Goal: Task Accomplishment & Management: Manage account settings

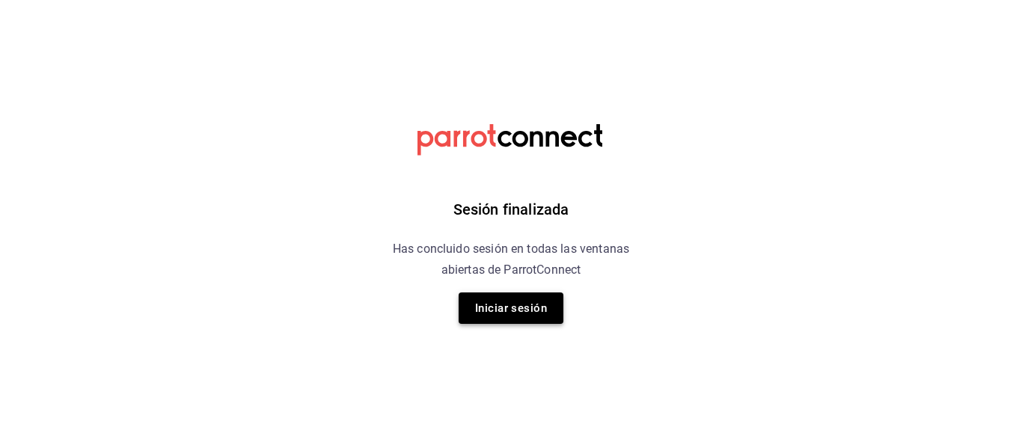
click at [497, 307] on button "Iniciar sesión" at bounding box center [510, 307] width 105 height 31
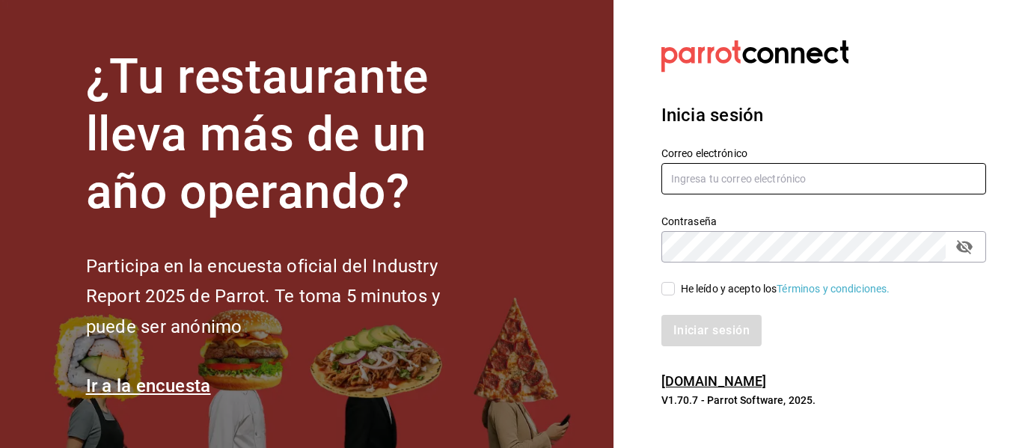
click at [874, 183] on input "text" at bounding box center [823, 178] width 325 height 31
click at [876, 179] on input "text" at bounding box center [823, 178] width 325 height 31
type input "restaurante@gmail.com"
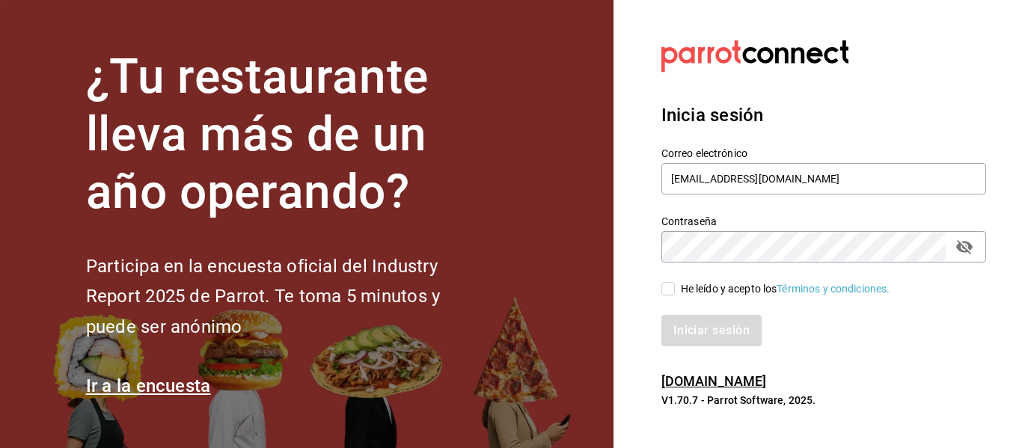
click at [667, 289] on input "He leído y acepto los Términos y condiciones." at bounding box center [667, 288] width 13 height 13
checkbox input "true"
click at [702, 331] on button "Iniciar sesión" at bounding box center [712, 330] width 102 height 31
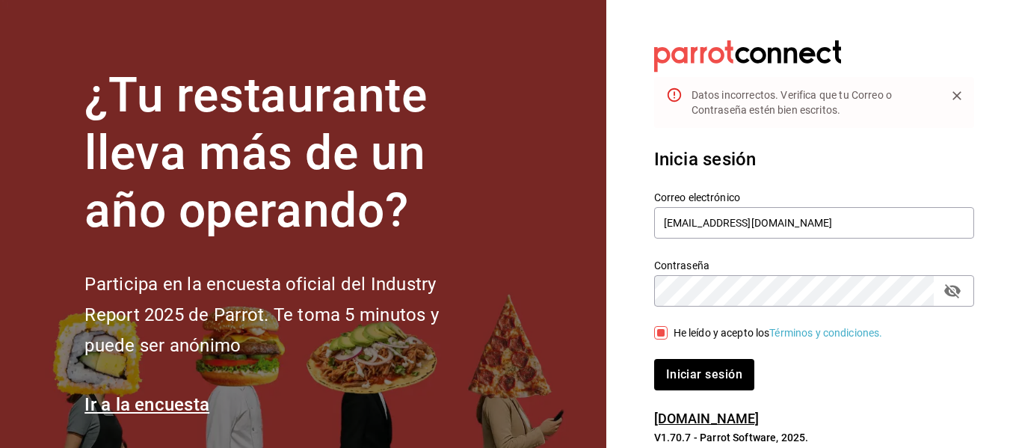
scroll to position [37, 0]
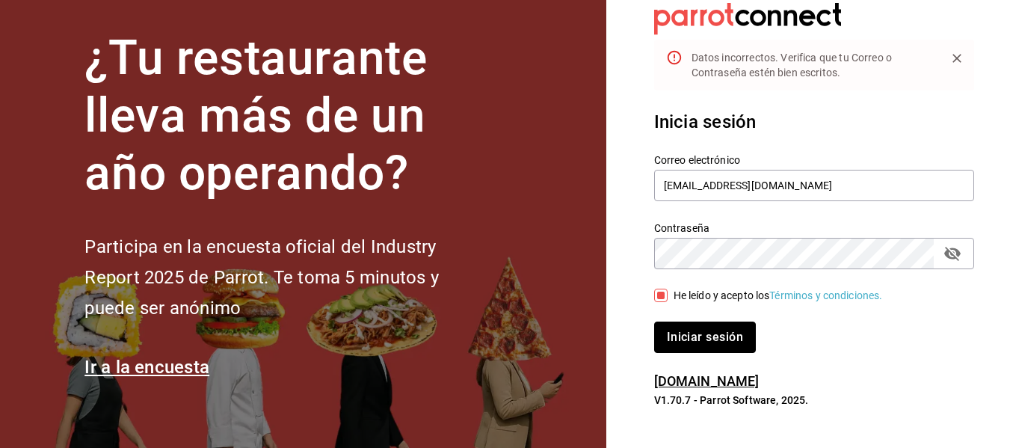
click at [684, 340] on button "Iniciar sesión" at bounding box center [705, 337] width 102 height 31
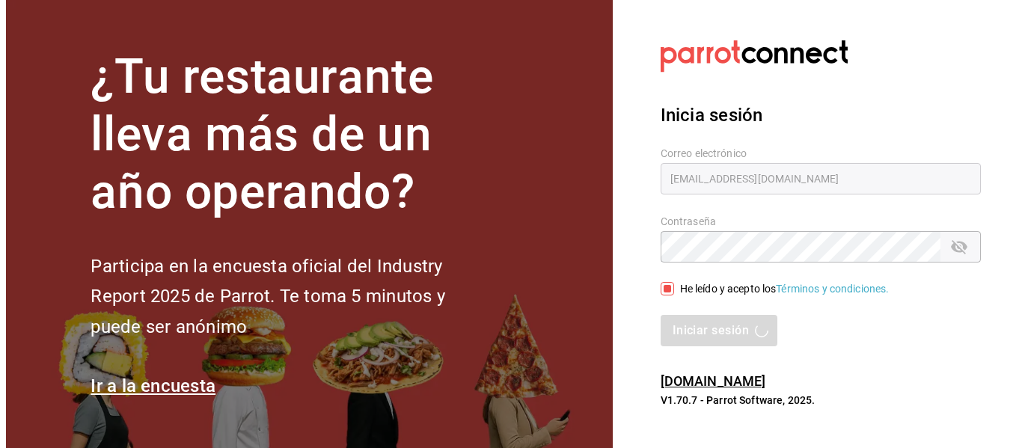
scroll to position [0, 0]
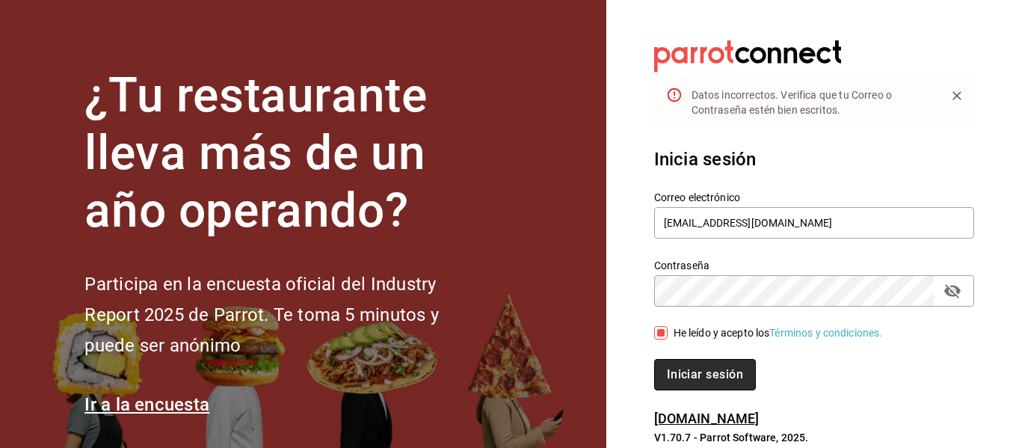
click at [684, 381] on button "Iniciar sesión" at bounding box center [705, 374] width 102 height 31
click at [780, 227] on input "restaurante@gmail.com" at bounding box center [814, 222] width 320 height 31
type input "restaurante@hotellepanto.com"
click at [687, 367] on button "Iniciar sesión" at bounding box center [705, 374] width 102 height 31
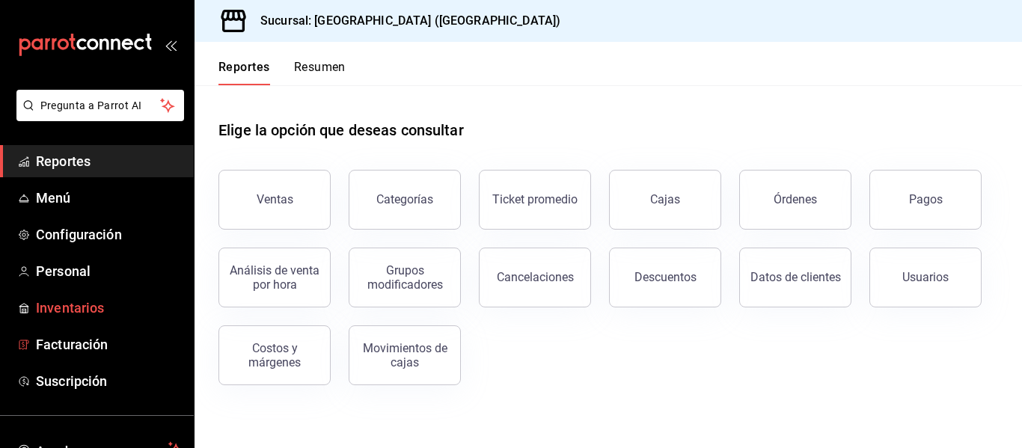
click at [96, 300] on span "Inventarios" at bounding box center [109, 308] width 146 height 20
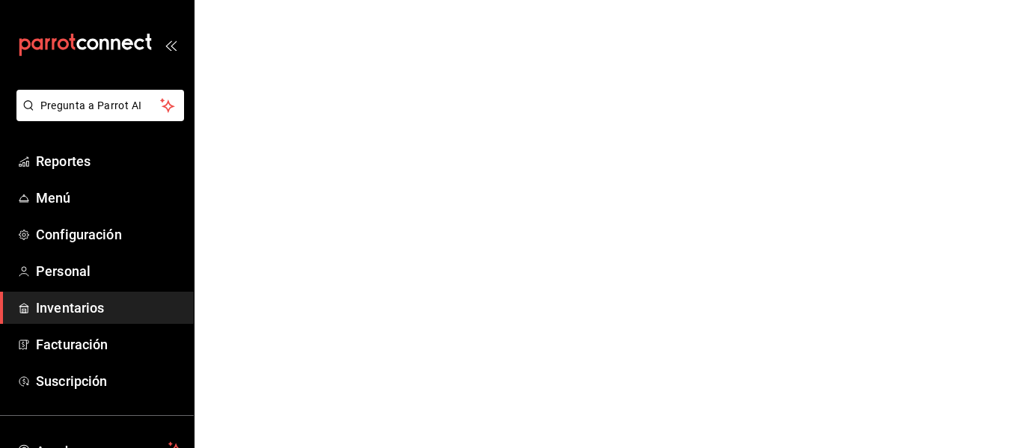
click at [90, 312] on span "Inventarios" at bounding box center [109, 308] width 146 height 20
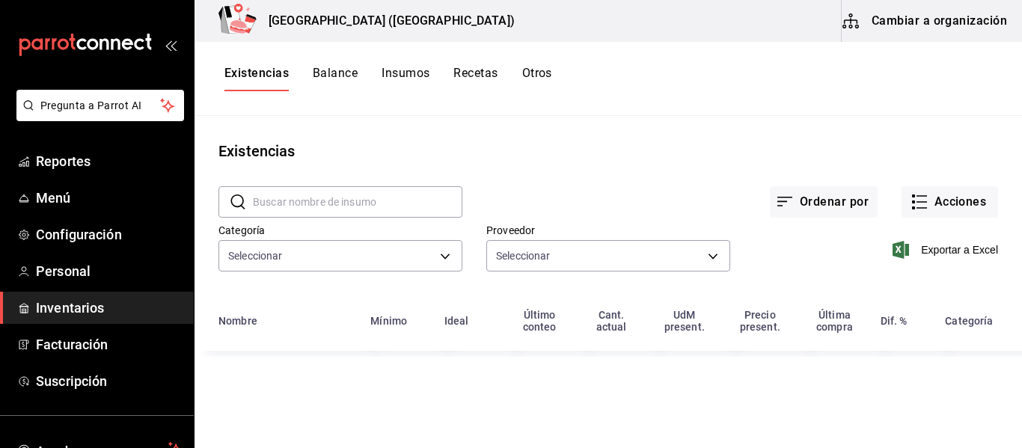
type input "e9db9e1b-5793-4373-8815-a418b96e8eda,0b322973-db46-47cd-b9fa-7cb78c4bb90c,2f276…"
type input "8f85305d-8564-4343-91c8-691e0fe1d6e5,eb2c7170-a427-44c3-8105-6ec02329c1b4,16999…"
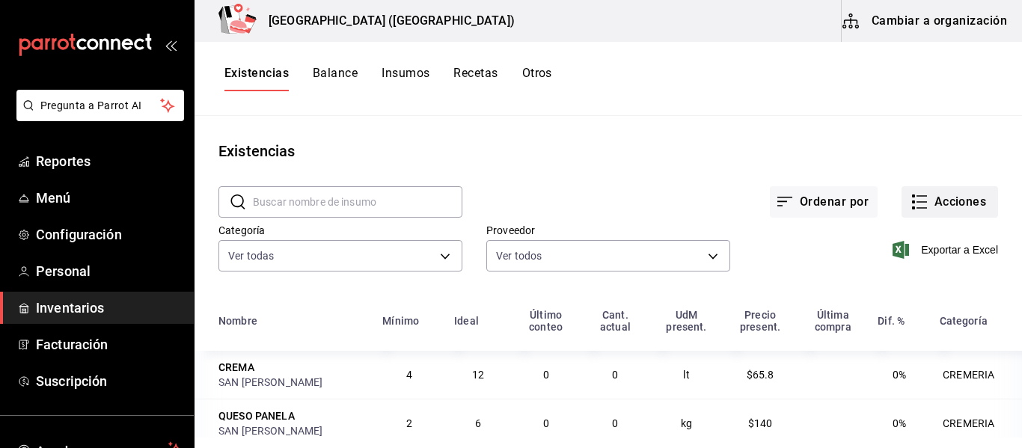
click at [913, 204] on icon "button" at bounding box center [919, 202] width 18 height 18
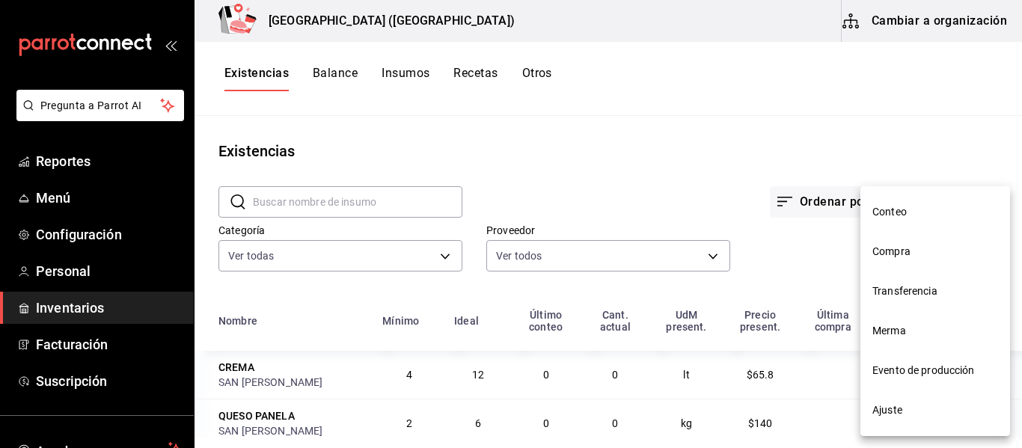
click at [856, 98] on div at bounding box center [511, 224] width 1022 height 448
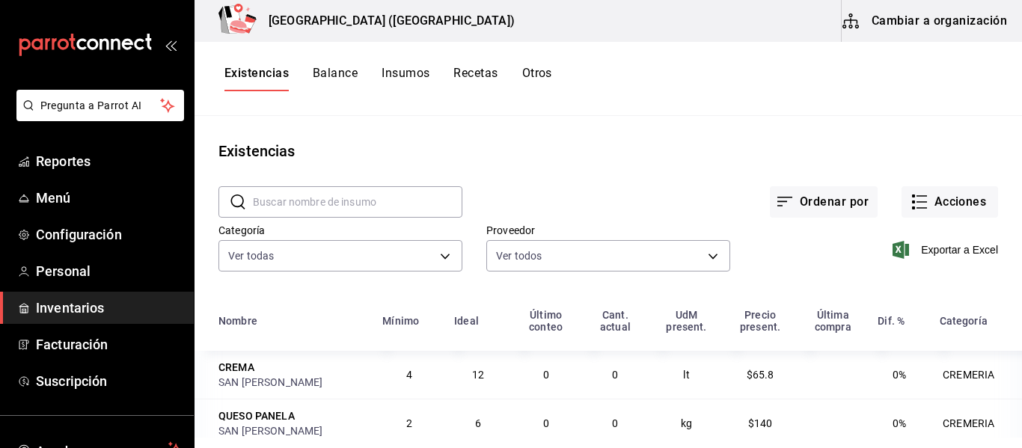
click at [924, 19] on button "Cambiar a organización" at bounding box center [925, 21] width 168 height 42
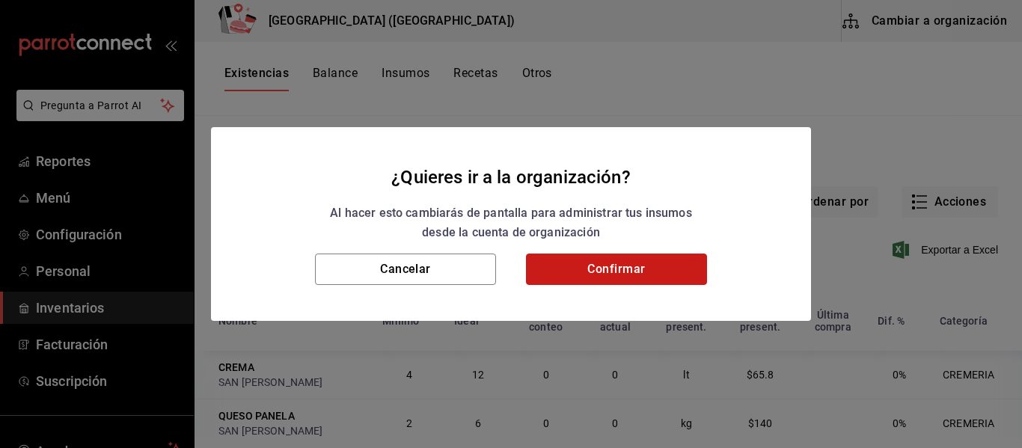
click at [691, 280] on button "Confirmar" at bounding box center [616, 269] width 181 height 31
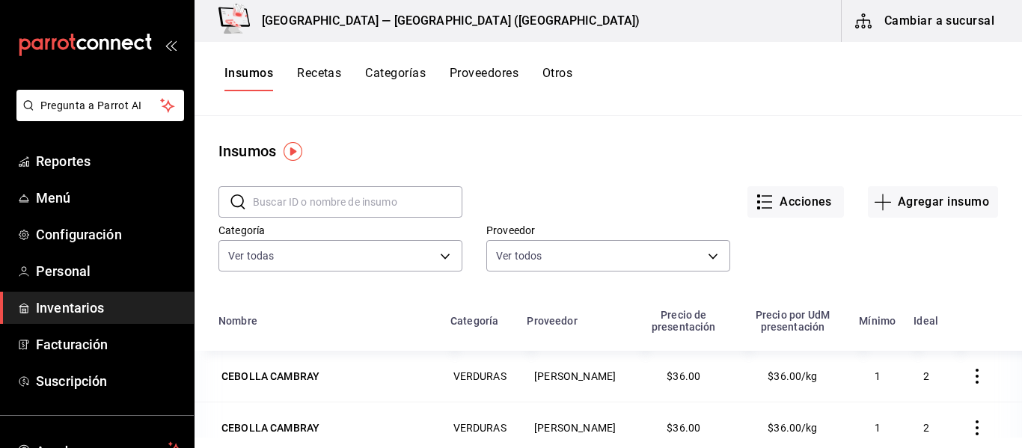
click at [314, 67] on button "Recetas" at bounding box center [319, 78] width 44 height 25
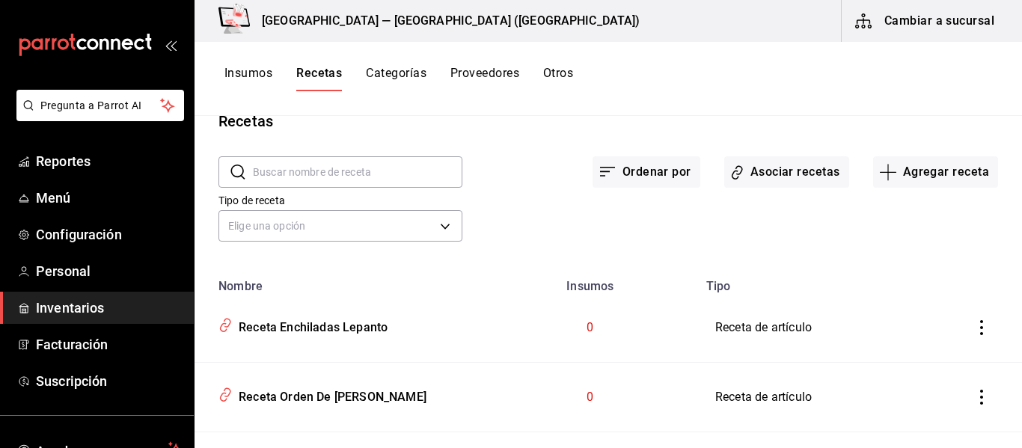
scroll to position [60, 0]
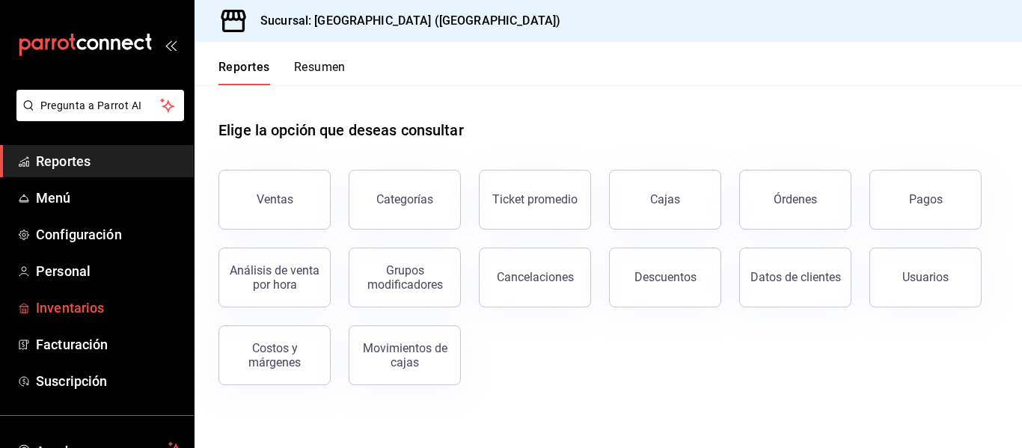
click at [118, 316] on span "Inventarios" at bounding box center [109, 308] width 146 height 20
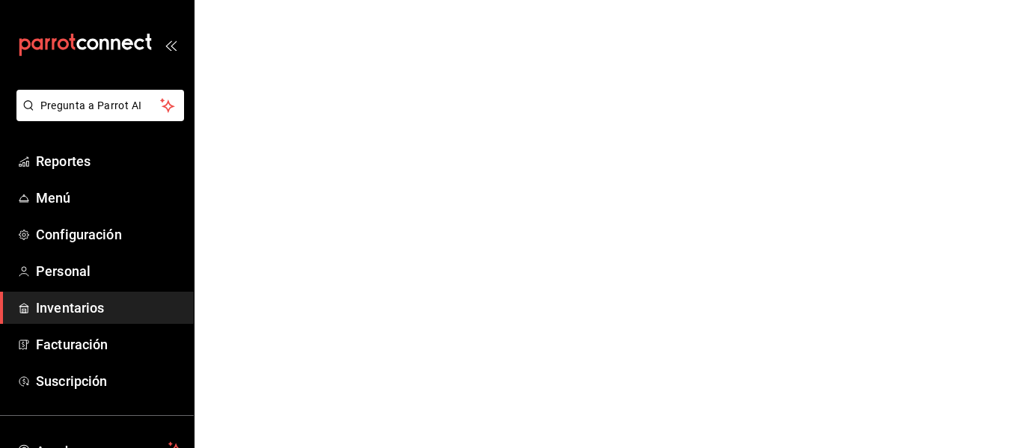
click at [91, 309] on span "Inventarios" at bounding box center [109, 308] width 146 height 20
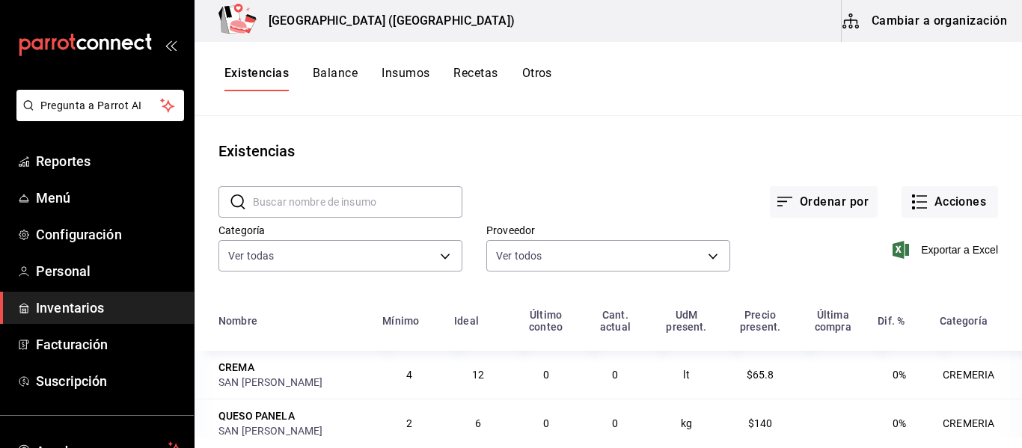
click at [951, 19] on button "Cambiar a organización" at bounding box center [925, 21] width 168 height 42
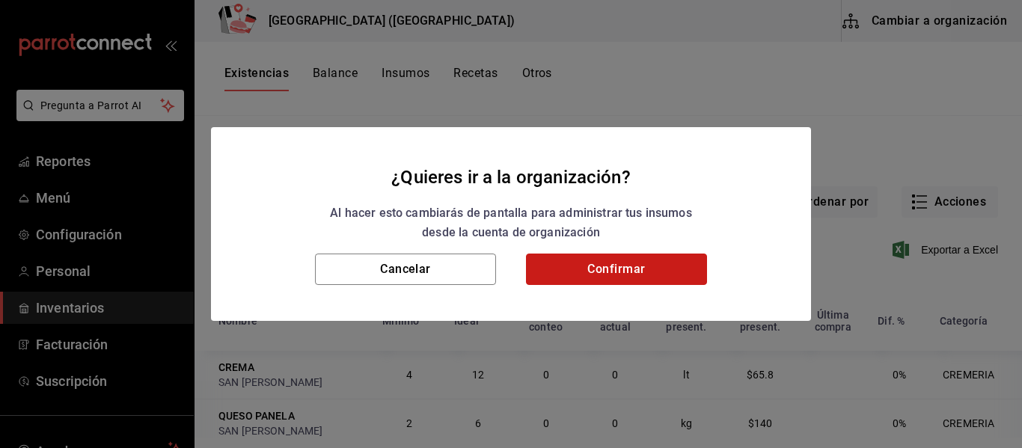
click at [640, 273] on button "Confirmar" at bounding box center [616, 269] width 181 height 31
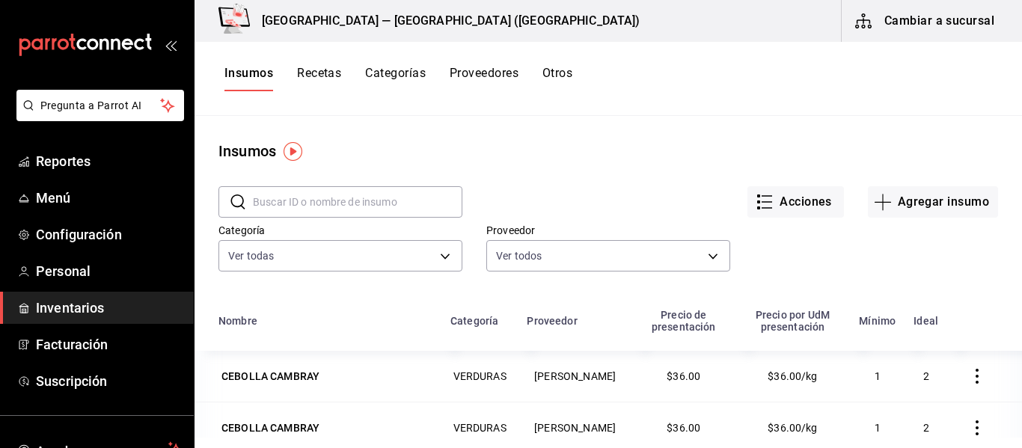
click at [915, 22] on button "Cambiar a sucursal" at bounding box center [925, 21] width 168 height 42
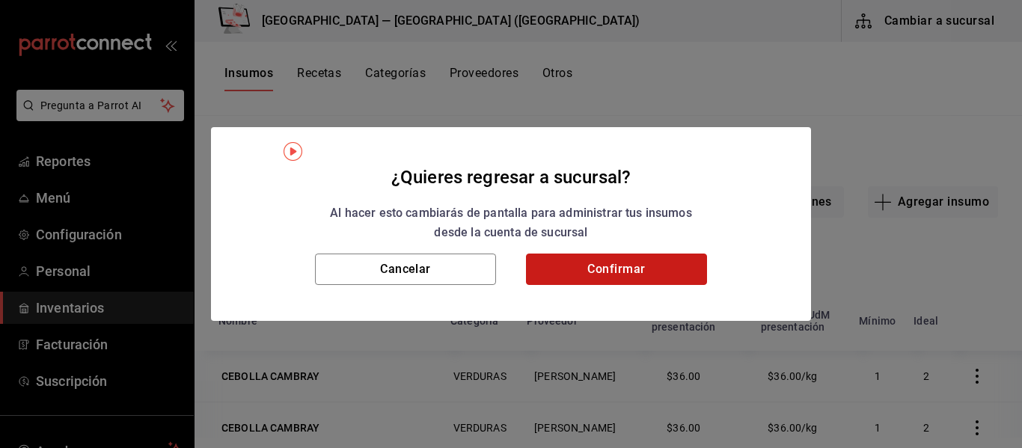
click at [612, 267] on button "Confirmar" at bounding box center [616, 269] width 181 height 31
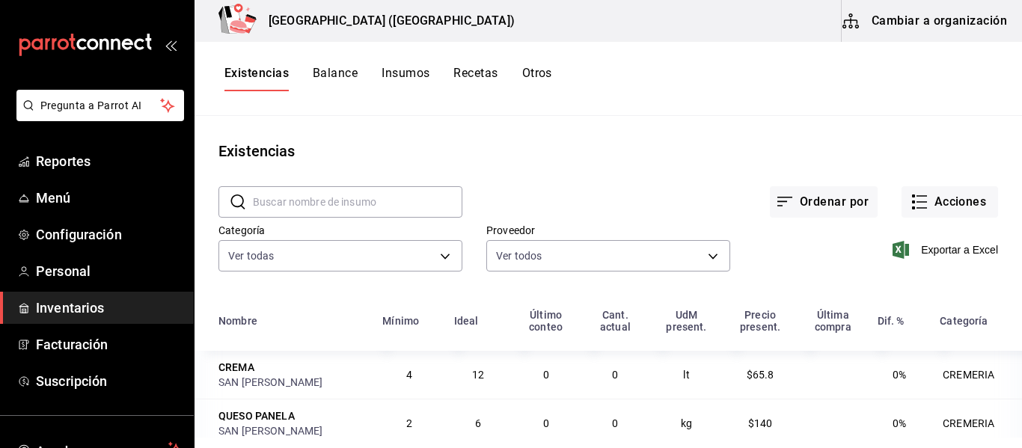
click at [485, 76] on button "Recetas" at bounding box center [475, 78] width 44 height 25
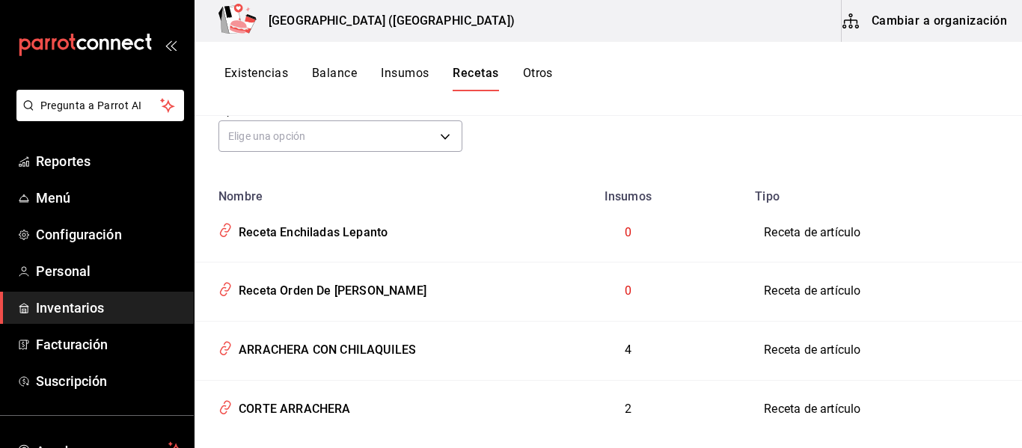
scroll to position [151, 0]
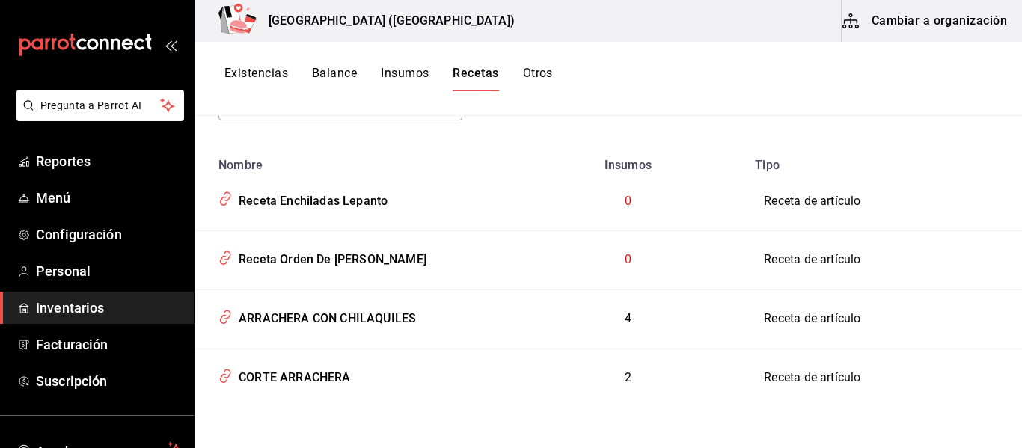
click at [779, 199] on td "Receta de artículo" at bounding box center [884, 201] width 276 height 58
click at [357, 197] on div "Receta Enchiladas Lepanto" at bounding box center [310, 198] width 155 height 23
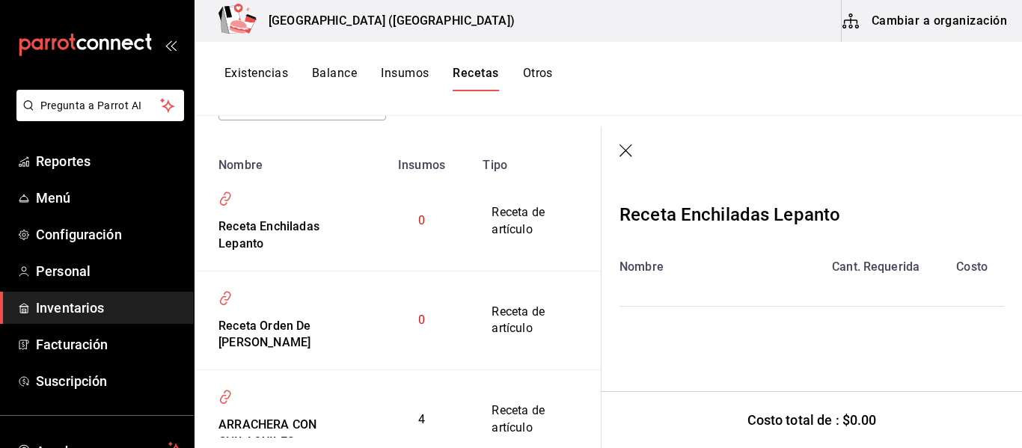
click at [627, 154] on icon "button" at bounding box center [626, 151] width 15 height 15
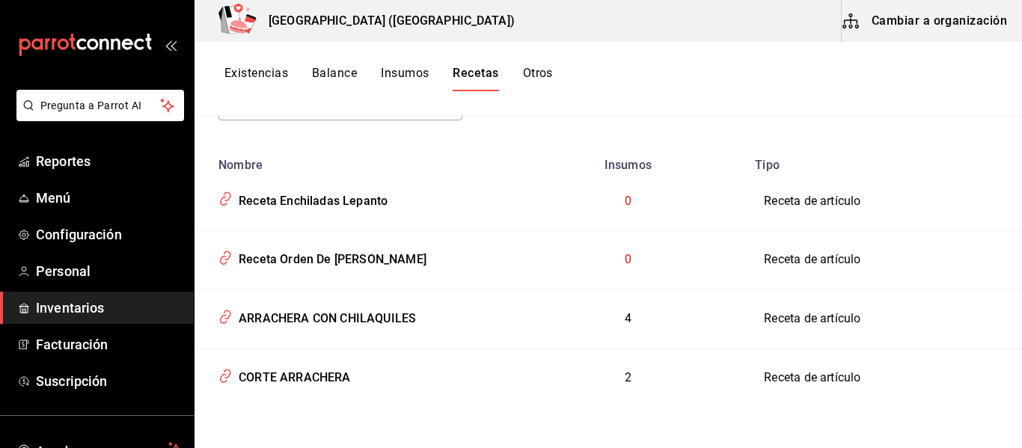
click at [615, 202] on td "0" at bounding box center [627, 201] width 236 height 58
click at [624, 203] on span "0" at bounding box center [627, 201] width 7 height 14
click at [486, 67] on button "Recetas" at bounding box center [475, 78] width 46 height 25
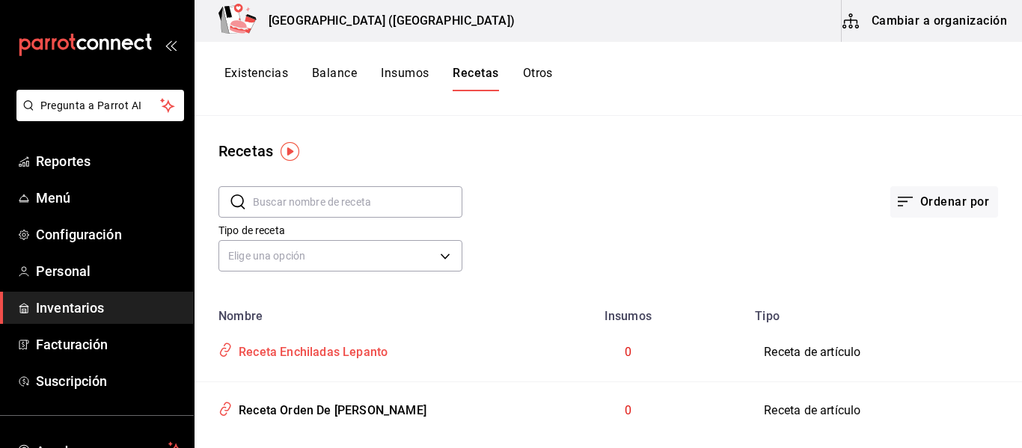
click at [227, 354] on icon "inventoriesTable" at bounding box center [225, 349] width 14 height 17
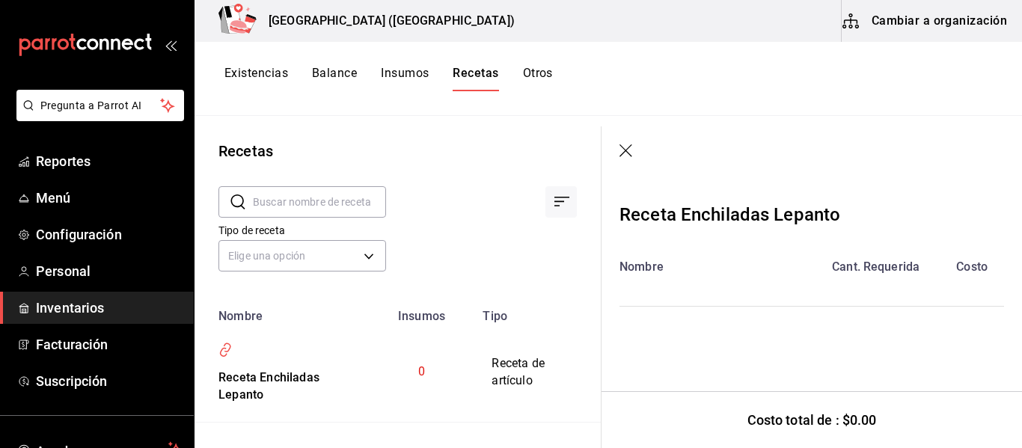
click at [621, 147] on icon "button" at bounding box center [625, 150] width 13 height 13
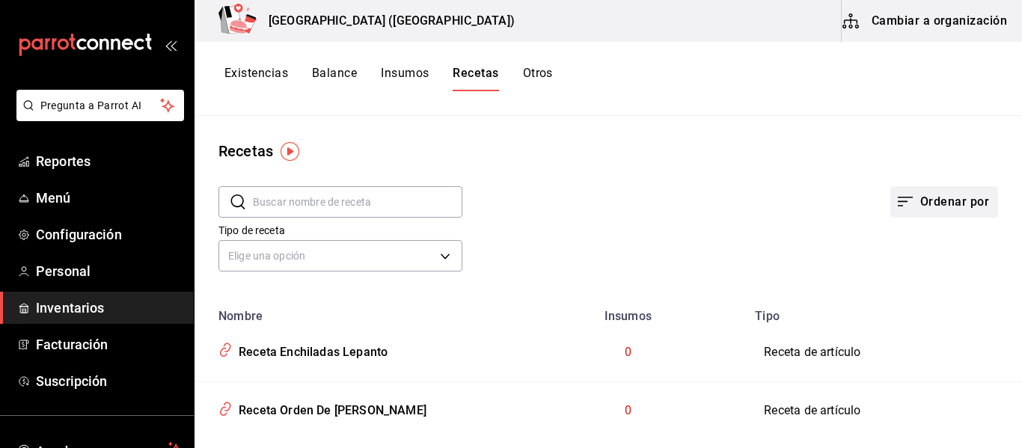
click at [913, 212] on button "Ordenar por" at bounding box center [944, 201] width 108 height 31
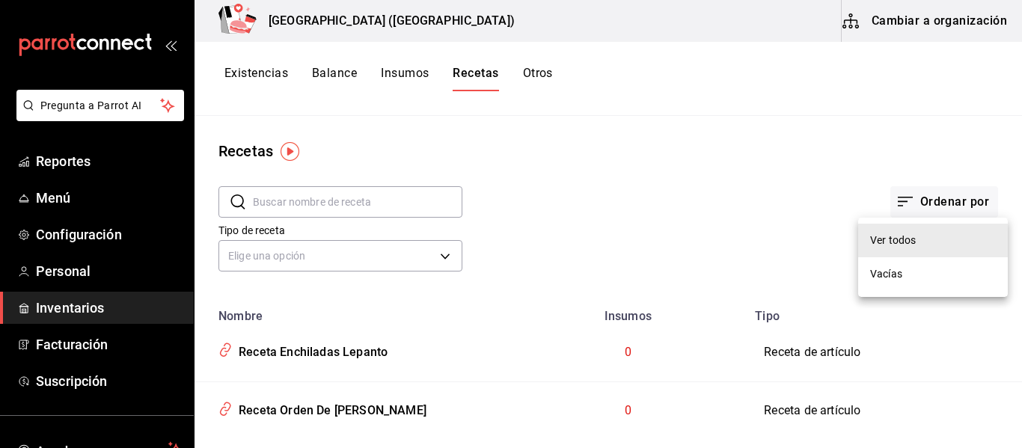
click at [903, 247] on div "Ver todos" at bounding box center [893, 241] width 46 height 16
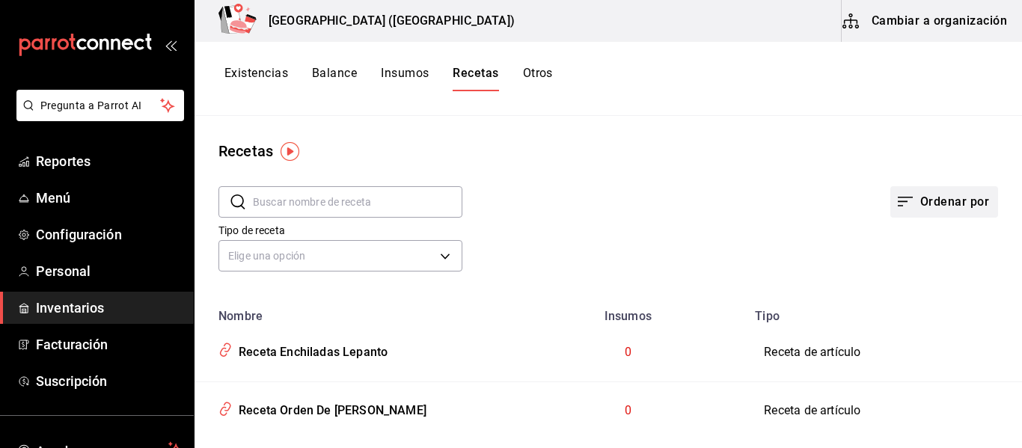
click at [969, 197] on button "Ordenar por" at bounding box center [944, 201] width 108 height 31
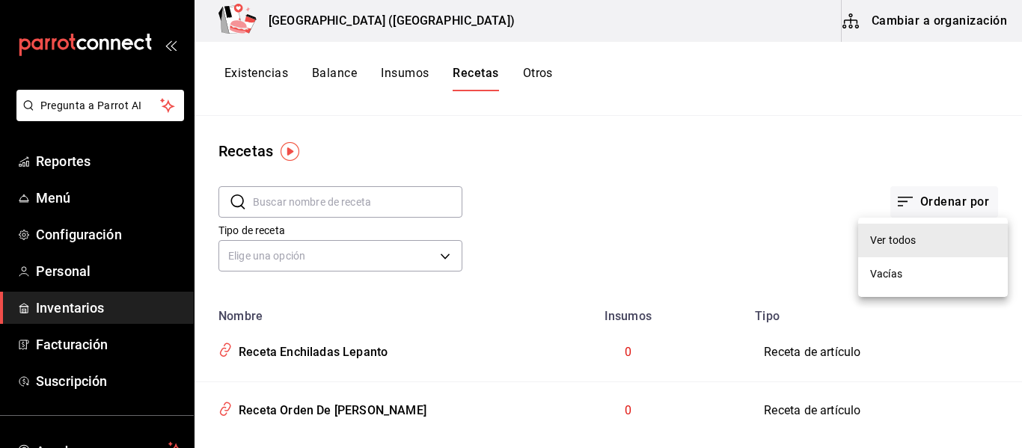
click at [872, 286] on li "Vacías" at bounding box center [933, 274] width 150 height 34
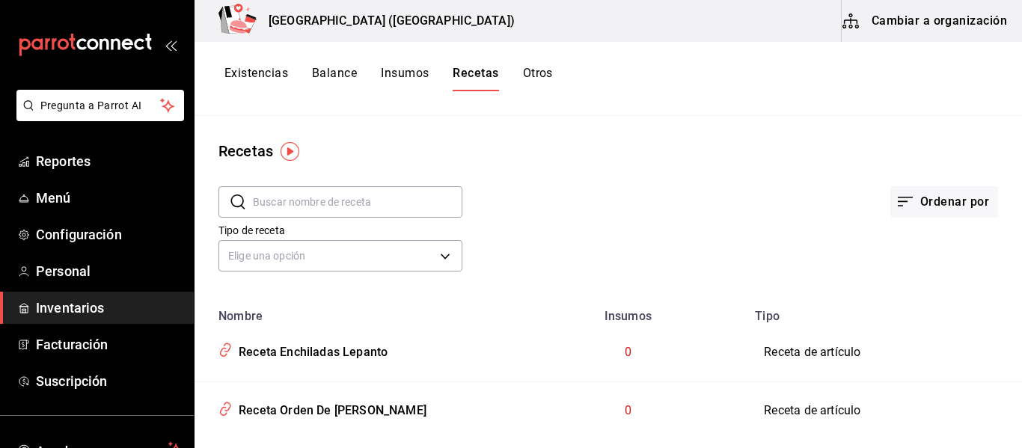
click at [404, 76] on button "Insumos" at bounding box center [405, 78] width 48 height 25
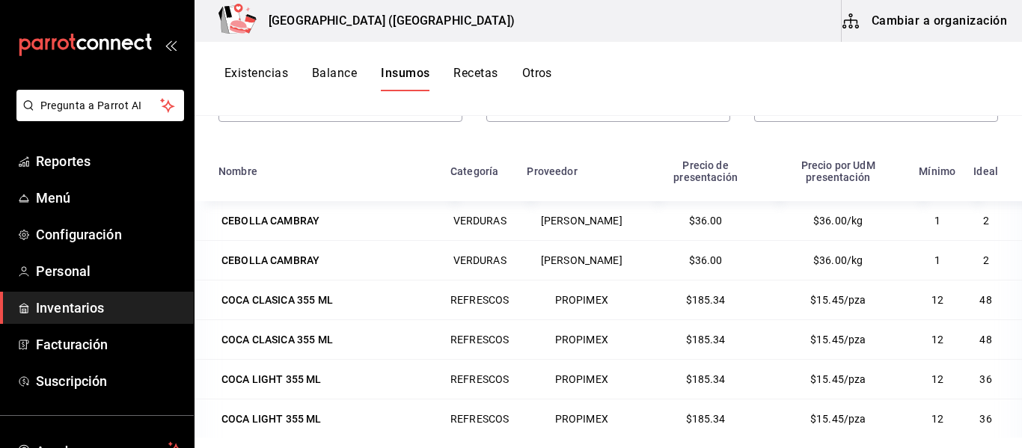
scroll to position [179, 0]
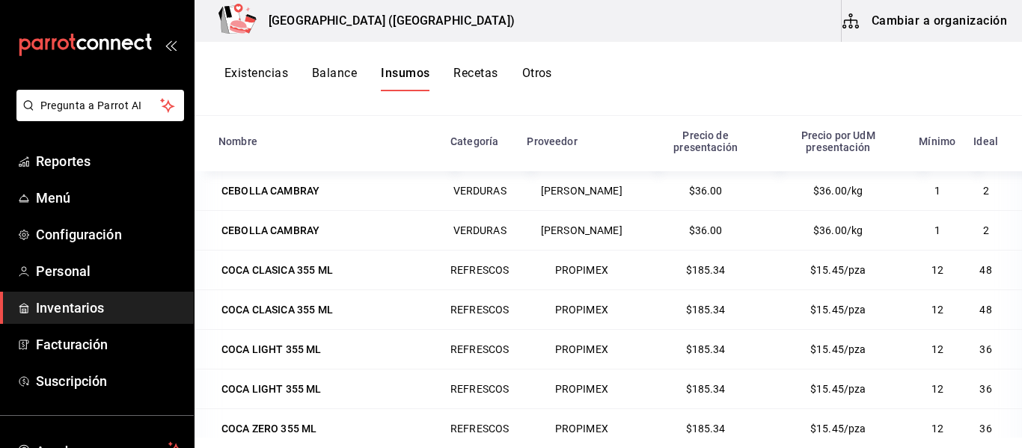
click at [327, 69] on button "Balance" at bounding box center [334, 78] width 45 height 25
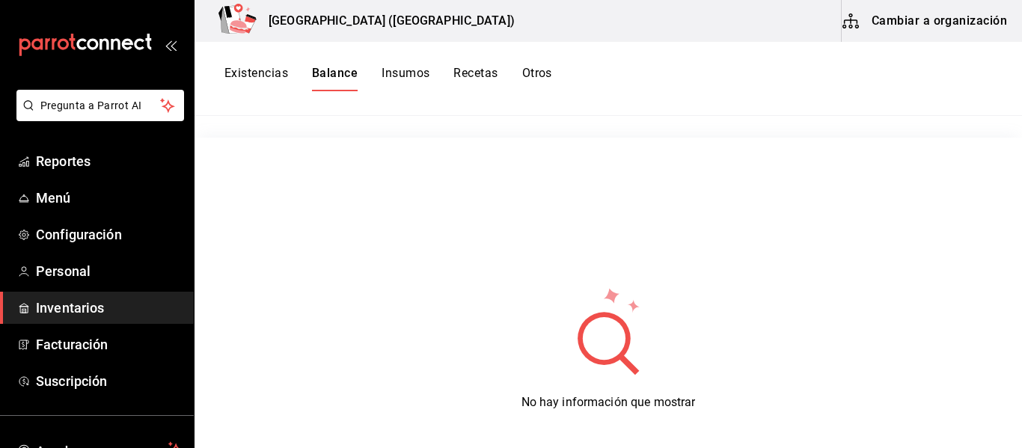
click at [276, 76] on button "Existencias" at bounding box center [256, 78] width 64 height 25
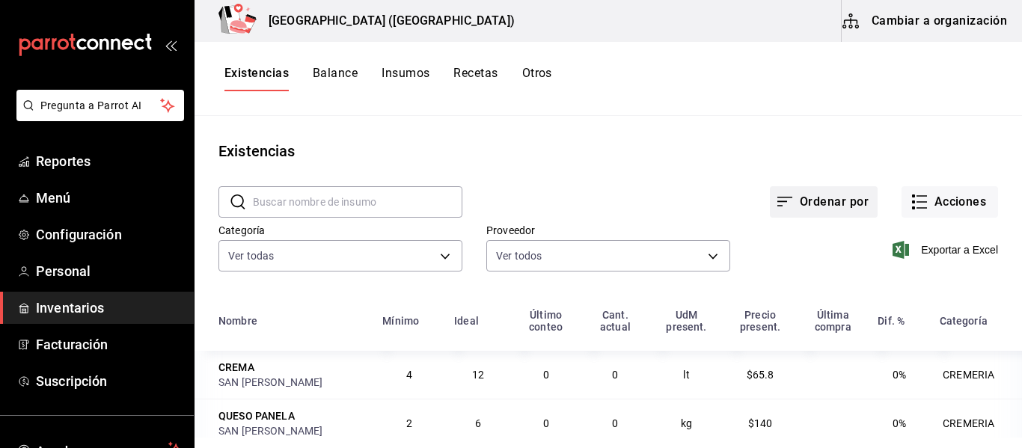
click at [834, 209] on button "Ordenar por" at bounding box center [824, 201] width 108 height 31
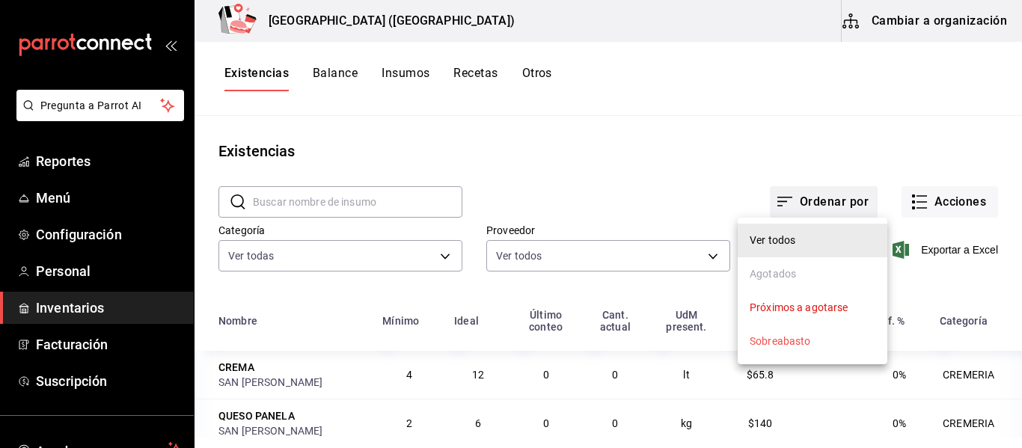
click at [834, 209] on div at bounding box center [511, 224] width 1022 height 448
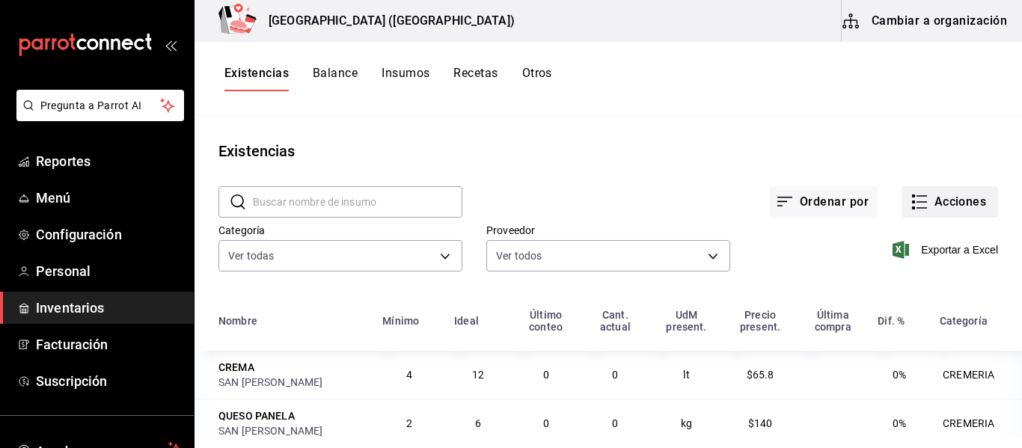
click at [948, 200] on button "Acciones" at bounding box center [949, 201] width 96 height 31
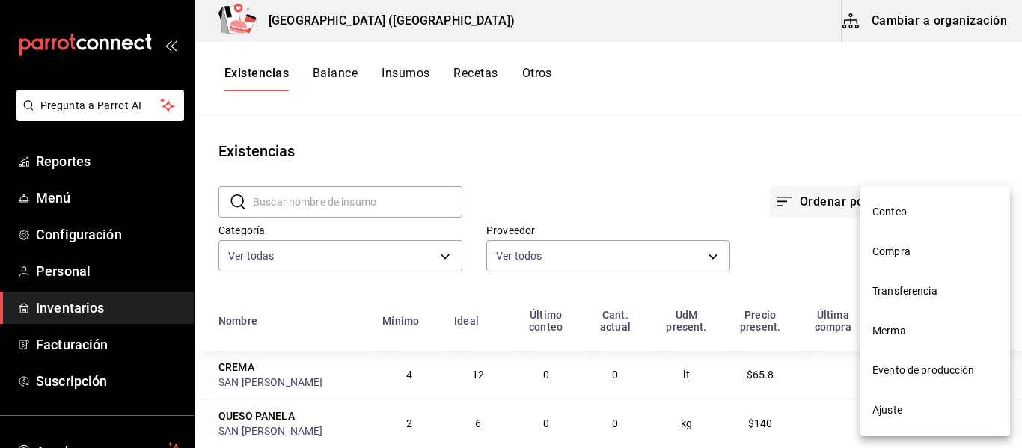
click at [713, 197] on div at bounding box center [511, 224] width 1022 height 448
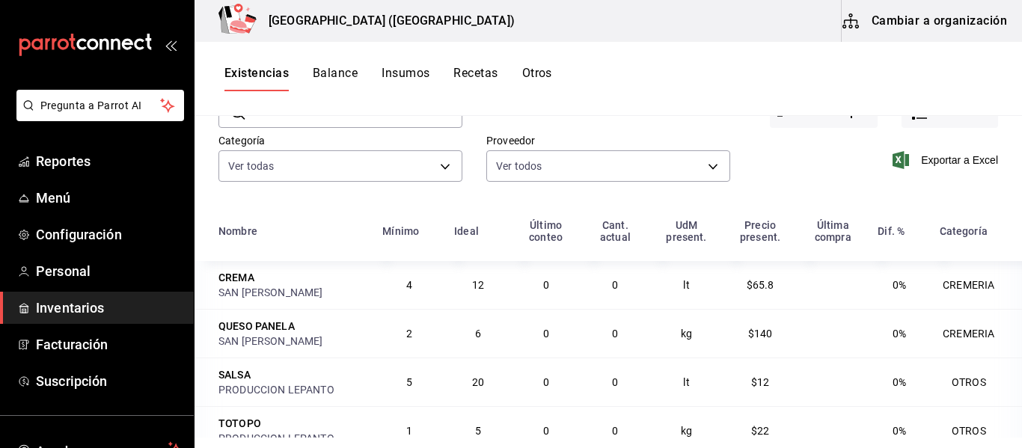
scroll to position [120, 0]
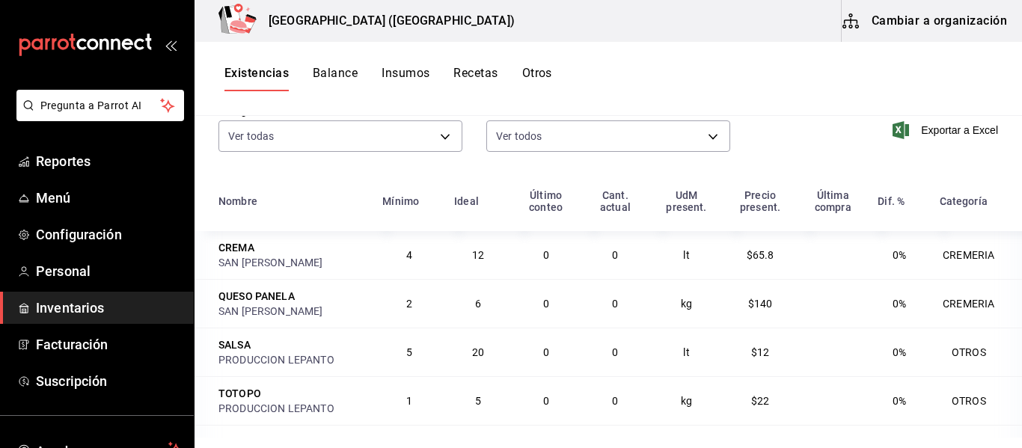
click at [287, 300] on div "QUESO PANELA" at bounding box center [256, 296] width 76 height 15
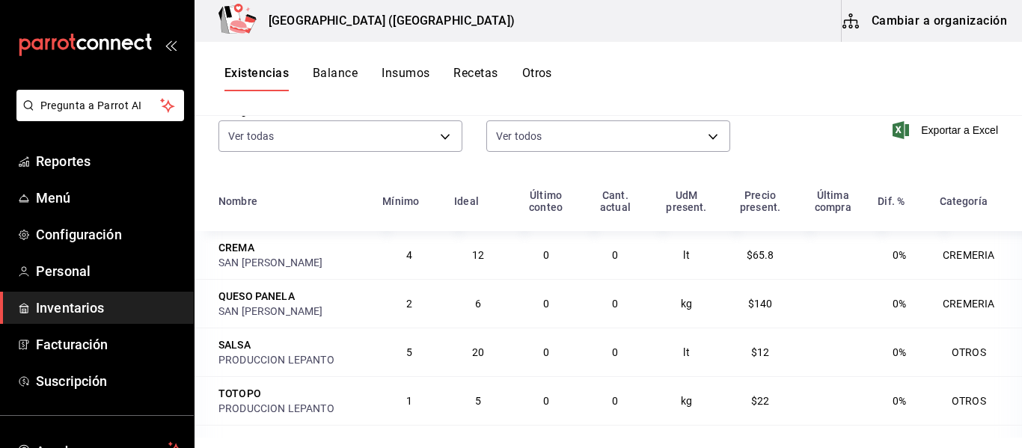
click at [326, 257] on div "SAN [PERSON_NAME]" at bounding box center [291, 262] width 146 height 15
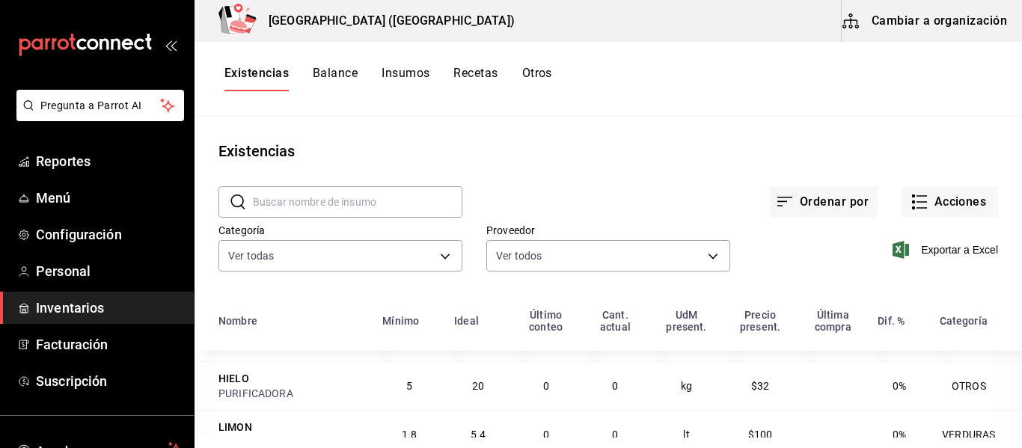
scroll to position [0, 0]
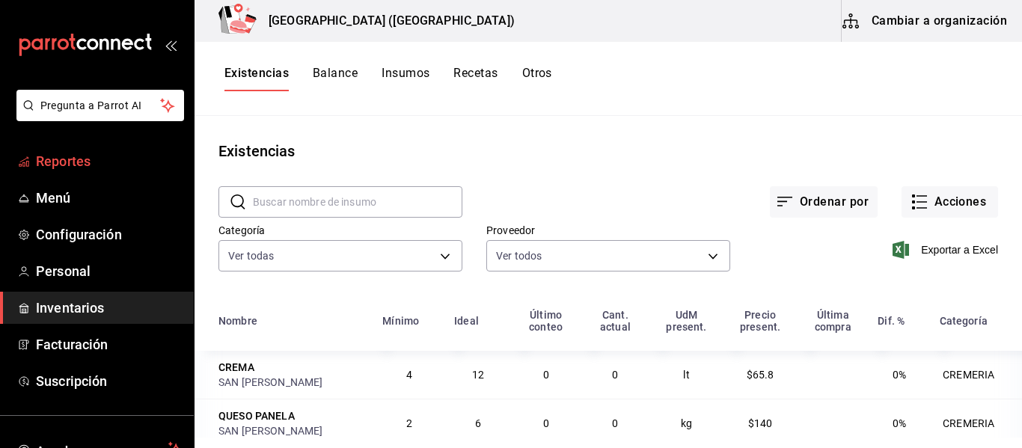
click at [103, 162] on span "Reportes" at bounding box center [109, 161] width 146 height 20
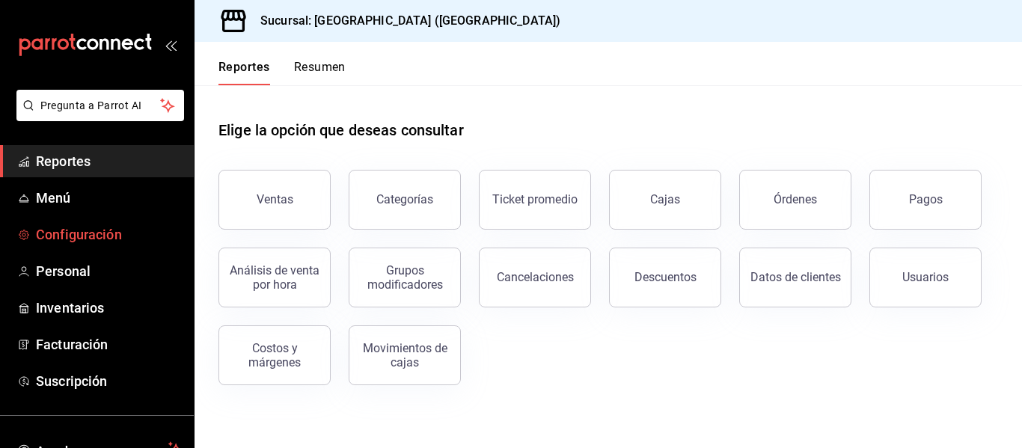
click at [81, 233] on span "Configuración" at bounding box center [109, 234] width 146 height 20
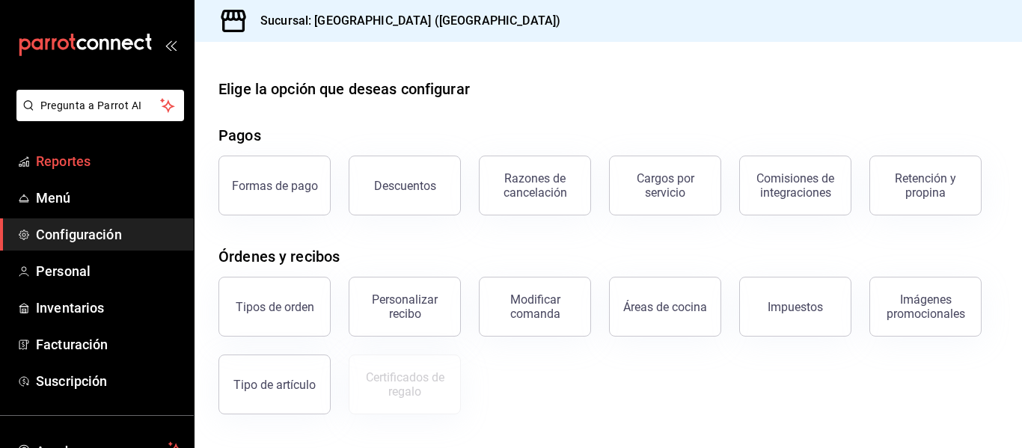
click at [87, 158] on span "Reportes" at bounding box center [109, 161] width 146 height 20
